Goal: Task Accomplishment & Management: Use online tool/utility

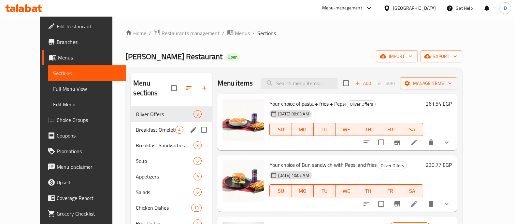
click at [149, 122] on div "Breakfast Omelette Roll 4" at bounding box center [171, 130] width 81 height 16
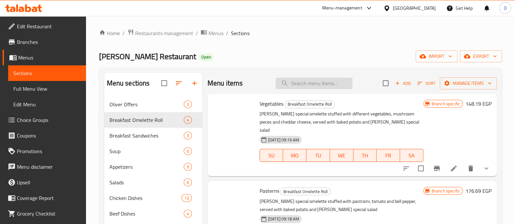
click at [311, 79] on input "search" at bounding box center [314, 83] width 77 height 11
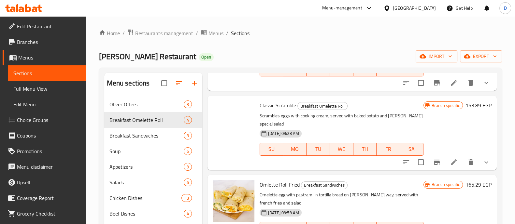
scroll to position [6, 0]
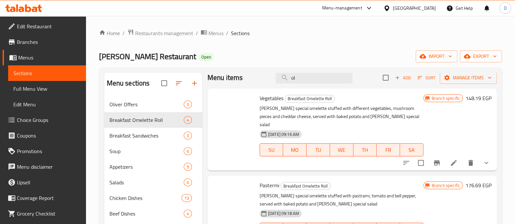
type input "o"
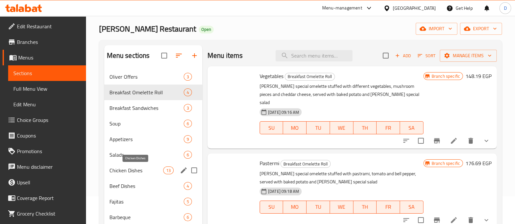
scroll to position [40, 0]
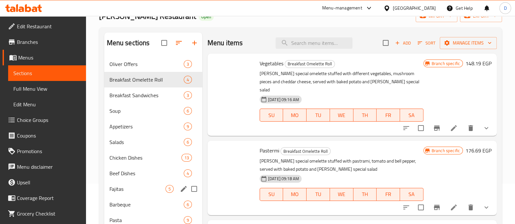
click at [126, 181] on div "Fajitas 5" at bounding box center [153, 189] width 98 height 16
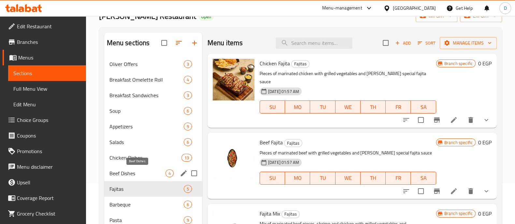
click at [129, 173] on span "Beef Dishes" at bounding box center [137, 174] width 56 height 8
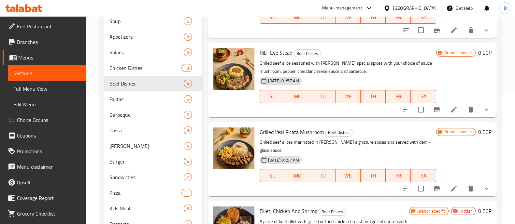
scroll to position [81, 0]
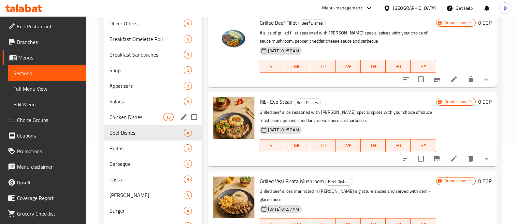
click at [130, 111] on div "Chicken Dishes 13" at bounding box center [153, 117] width 98 height 16
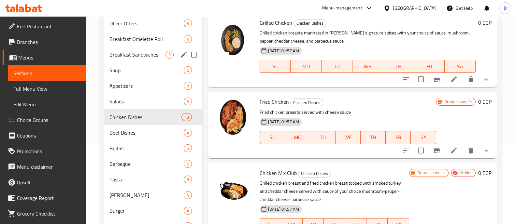
click at [138, 61] on div "Breakfast Sandwiches 3" at bounding box center [153, 55] width 98 height 16
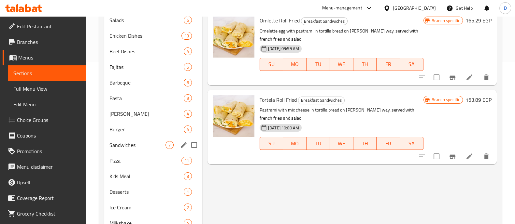
click at [152, 149] on div "Sandwiches 7" at bounding box center [153, 145] width 98 height 16
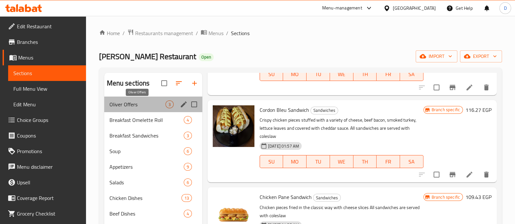
drag, startPoint x: 127, startPoint y: 101, endPoint x: 151, endPoint y: 98, distance: 24.0
click at [127, 101] on span "Oliver Offers" at bounding box center [137, 105] width 56 height 8
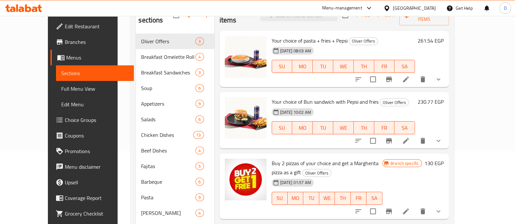
scroll to position [81, 0]
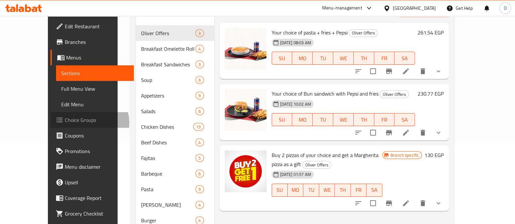
click at [65, 123] on span "Choice Groups" at bounding box center [97, 120] width 64 height 8
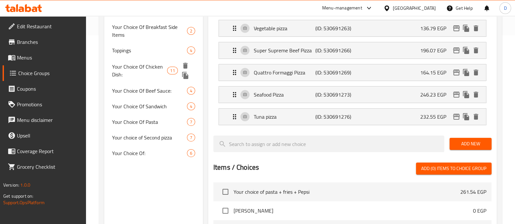
scroll to position [187, 0]
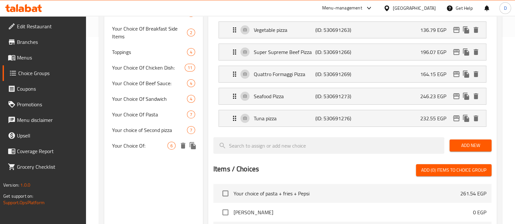
click at [139, 145] on span "Your Choice Of:" at bounding box center [139, 146] width 55 height 8
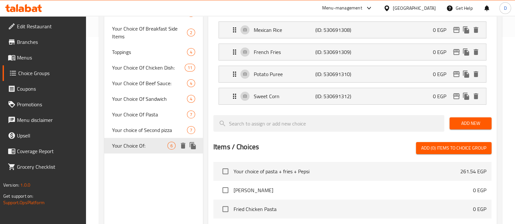
type input "Your Choice Of:"
type input "اختيارك من:"
type input "2"
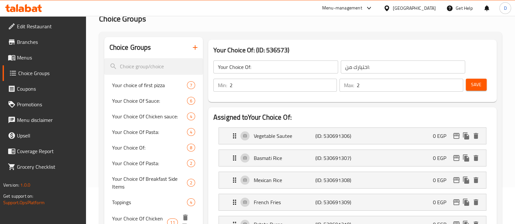
scroll to position [24, 0]
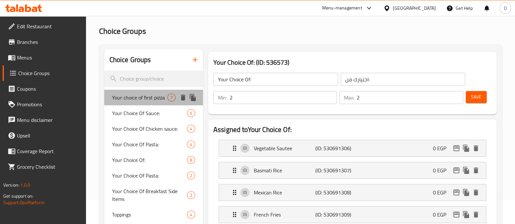
click at [140, 101] on span "Your choice of first pizza" at bounding box center [139, 98] width 55 height 8
type input "Your choice of first pizza"
type input "اختيارك من البيتزا [DEMOGRAPHIC_DATA]"
type input "1"
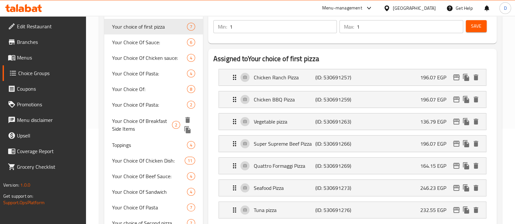
scroll to position [106, 0]
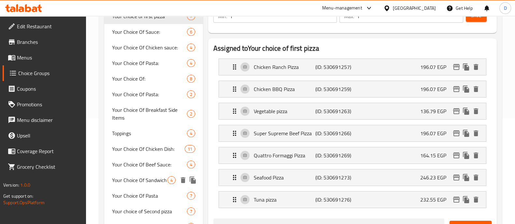
click at [135, 184] on span "Your Choice Of Sandwich" at bounding box center [139, 181] width 55 height 8
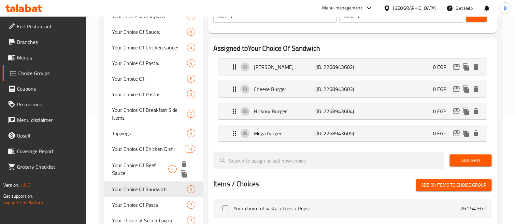
type input "Your Choice Of Sandwich"
type input "اختيارك من الساندوتش"
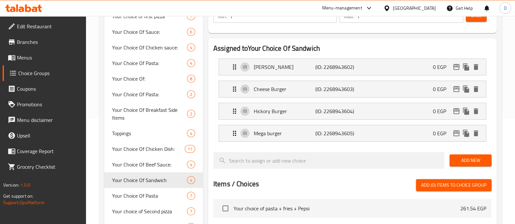
click at [463, 158] on span "Add New" at bounding box center [471, 161] width 32 height 8
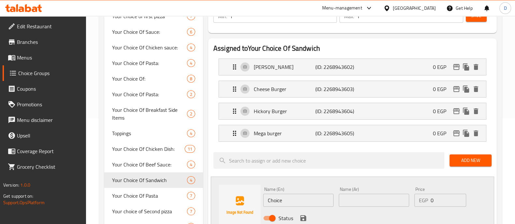
click at [291, 197] on input "Choice" at bounding box center [298, 200] width 70 height 13
paste input "[PERSON_NAME] Fried Chicken Tower"
type input "[PERSON_NAME] Fried Chicken Tower"
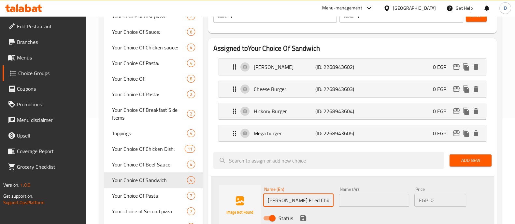
click at [354, 195] on input "text" at bounding box center [374, 200] width 70 height 13
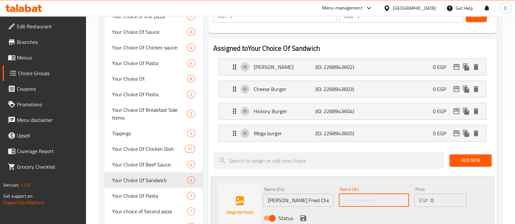
paste input "أوليفر [PERSON_NAME]"
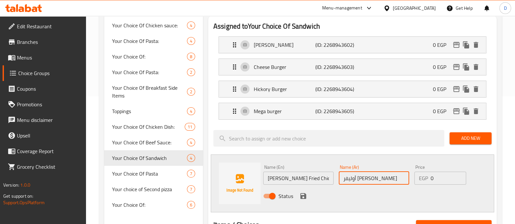
scroll to position [146, 0]
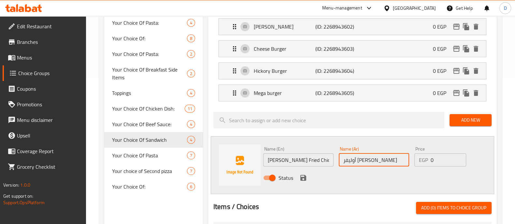
type input "أوليفر [PERSON_NAME]"
click at [303, 177] on icon "save" at bounding box center [303, 178] width 6 height 6
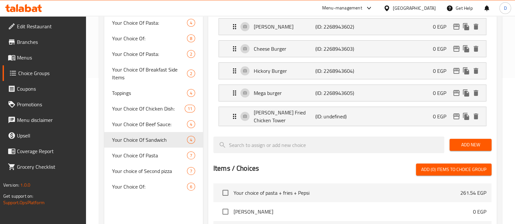
scroll to position [65, 0]
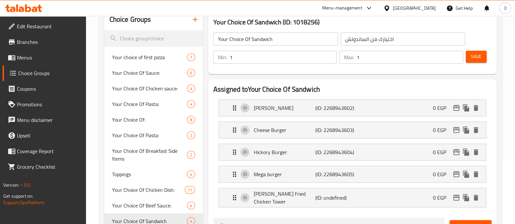
click at [478, 61] on button "Save" at bounding box center [476, 57] width 21 height 12
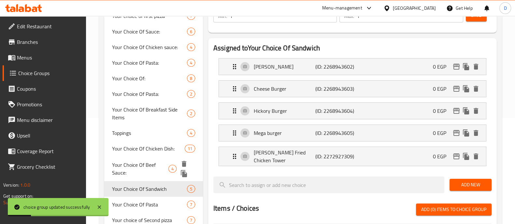
scroll to position [146, 0]
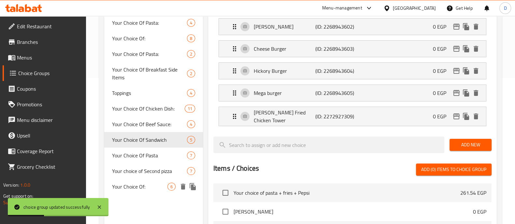
click at [147, 189] on span "Your Choice Of:" at bounding box center [139, 187] width 55 height 8
type input "Your Choice Of:"
type input "اختيارك من:"
type input "2"
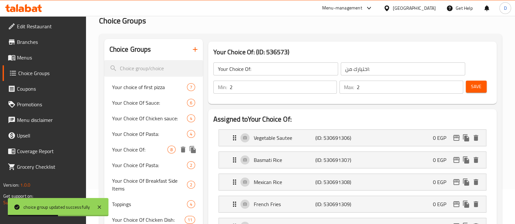
scroll to position [24, 0]
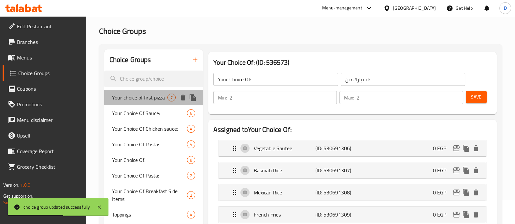
click at [150, 101] on span "Your choice of first pizza" at bounding box center [139, 98] width 55 height 8
type input "Your choice of first pizza"
type input "اختيارك من البيتزا [DEMOGRAPHIC_DATA]"
type input "1"
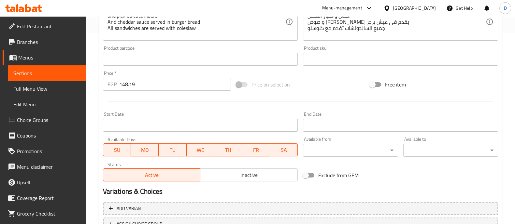
scroll to position [245, 0]
